Goal: Information Seeking & Learning: Learn about a topic

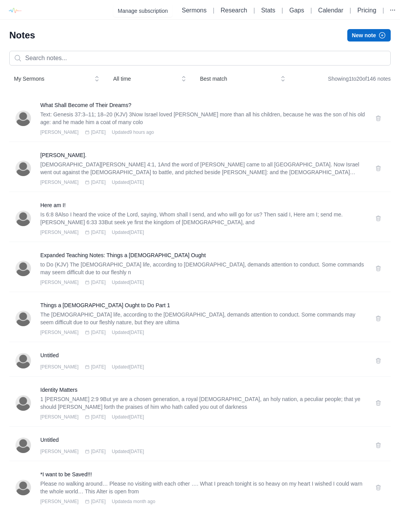
click at [59, 220] on p "Is 6:8 8Also I heard the voice of the Lord, saying, Whom shall I send, and who …" at bounding box center [203, 219] width 326 height 16
click at [58, 219] on p "Is 6:8 8Also I heard the voice of the Lord, saying, Whom shall I send, and who …" at bounding box center [203, 219] width 326 height 16
click at [299, 216] on p "Is 6:8 8Also I heard the voice of the Lord, saying, Whom shall I send, and who …" at bounding box center [203, 219] width 326 height 16
click at [64, 220] on p "Is 6:8 8Also I heard the voice of the Lord, saying, Whom shall I send, and who …" at bounding box center [203, 219] width 326 height 16
click at [52, 205] on h3 "Here am I!" at bounding box center [203, 205] width 326 height 8
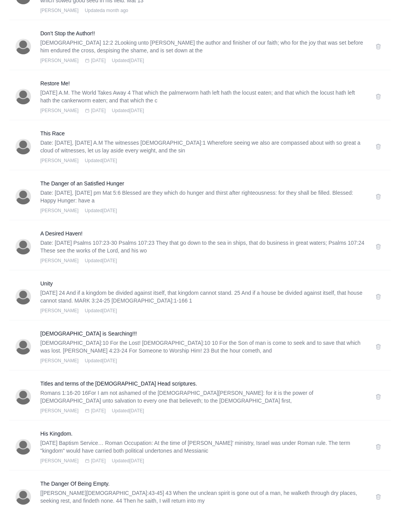
scroll to position [580, 0]
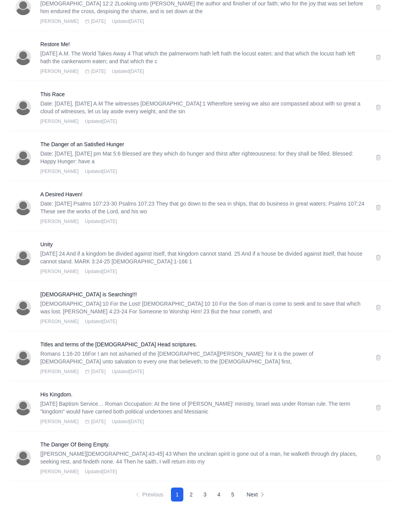
click at [262, 494] on icon at bounding box center [262, 494] width 6 height 6
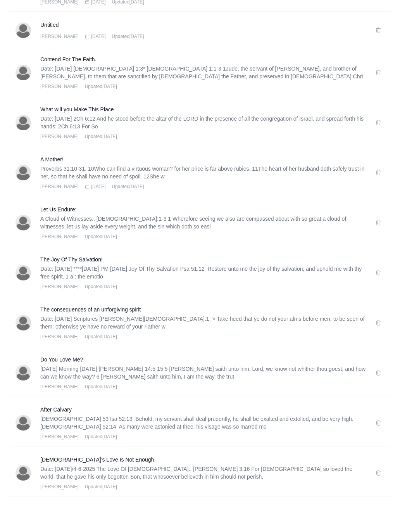
scroll to position [280, 0]
click at [60, 254] on div "The Joy Of Thy Salvation! Date: [DATE] ****[DATE] PM [DATE] Joy Of Thy Salvatio…" at bounding box center [200, 273] width 382 height 47
click at [67, 260] on h3 "The Joy Of Thy Salvation!" at bounding box center [203, 260] width 326 height 8
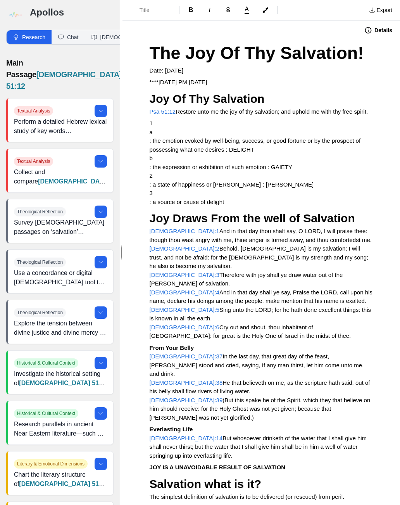
scroll to position [-2, 0]
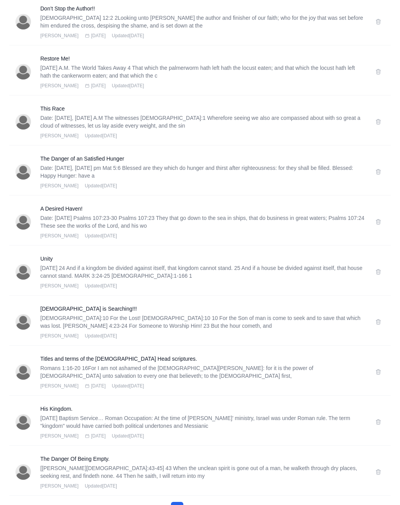
scroll to position [580, 0]
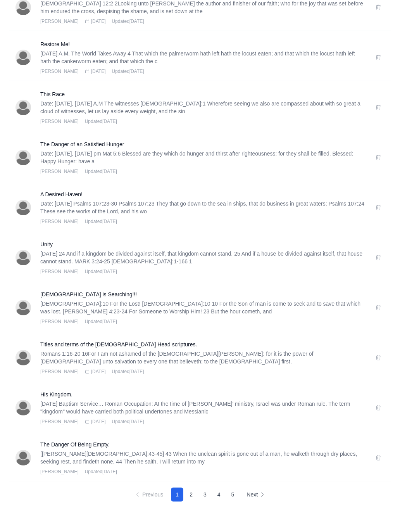
click at [136, 398] on h3 "His Kingdom." at bounding box center [203, 395] width 326 height 8
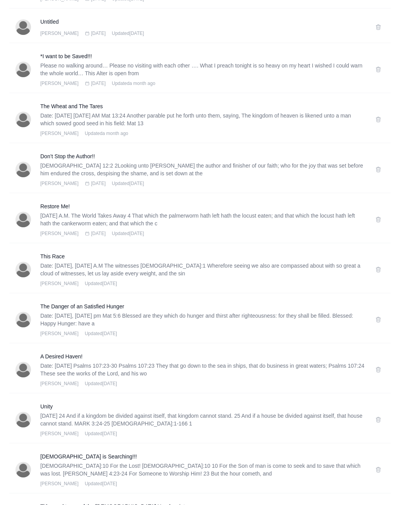
scroll to position [580, 0]
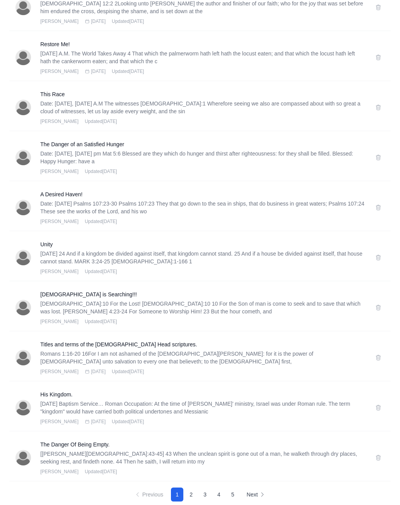
click at [194, 498] on button "2" at bounding box center [191, 495] width 12 height 14
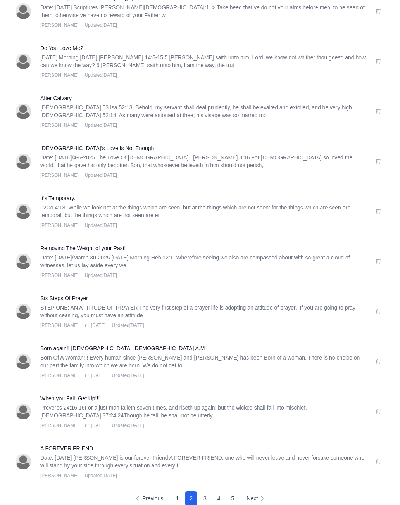
scroll to position [596, 0]
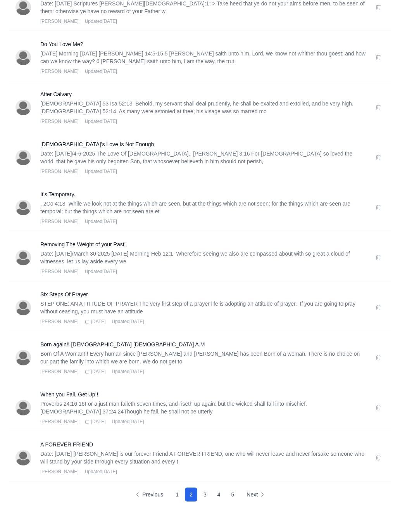
click at [220, 495] on button "4" at bounding box center [219, 495] width 12 height 14
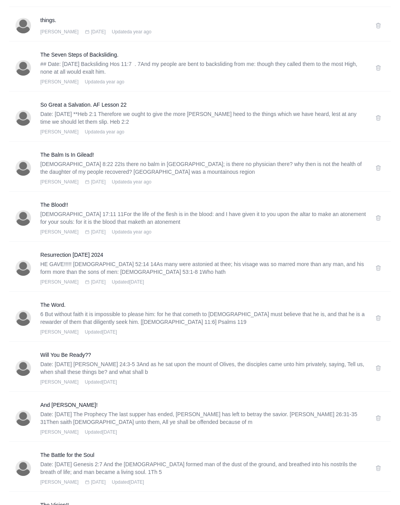
scroll to position [183, 0]
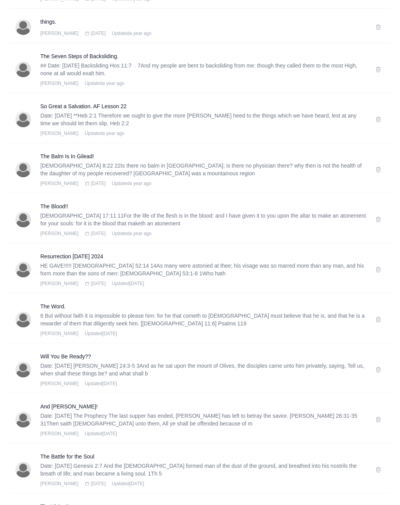
click at [81, 154] on h3 "The Balm Is In Gilead!" at bounding box center [203, 157] width 326 height 8
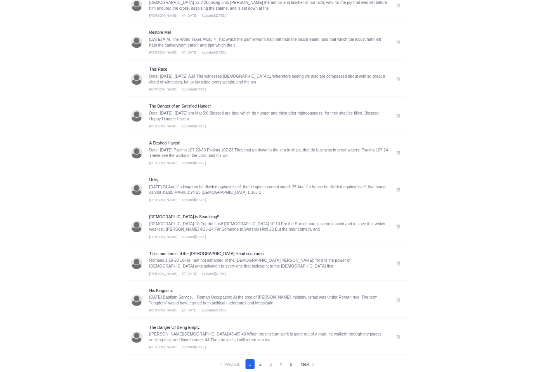
scroll to position [721, 0]
